Goal: Transaction & Acquisition: Purchase product/service

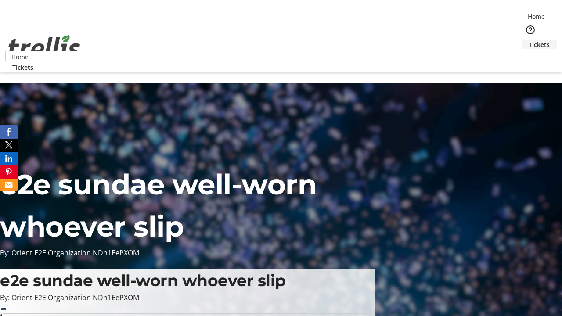
click at [528, 40] on span "Tickets" at bounding box center [538, 44] width 21 height 9
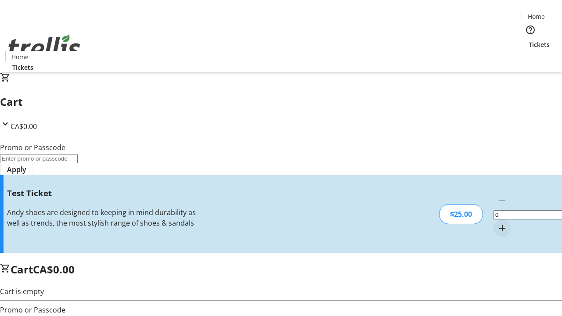
click at [497, 223] on mat-icon "Increment by one" at bounding box center [502, 228] width 11 height 11
type input "1"
